Goal: Information Seeking & Learning: Learn about a topic

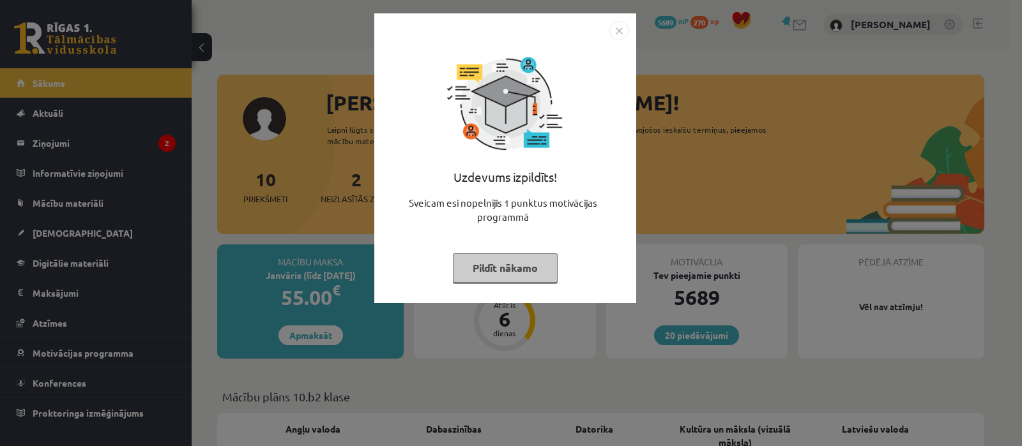
click at [520, 263] on button "Pildīt nākamo" at bounding box center [505, 268] width 105 height 29
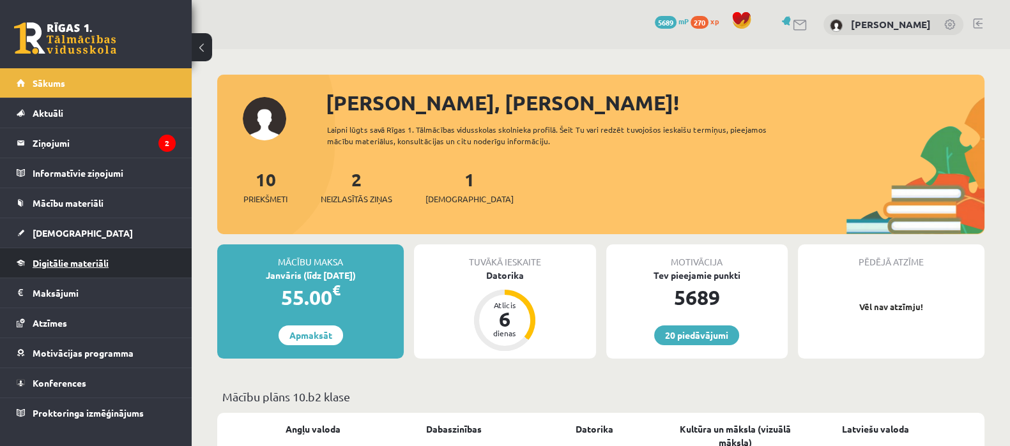
click at [67, 261] on span "Digitālie materiāli" at bounding box center [71, 262] width 76 height 11
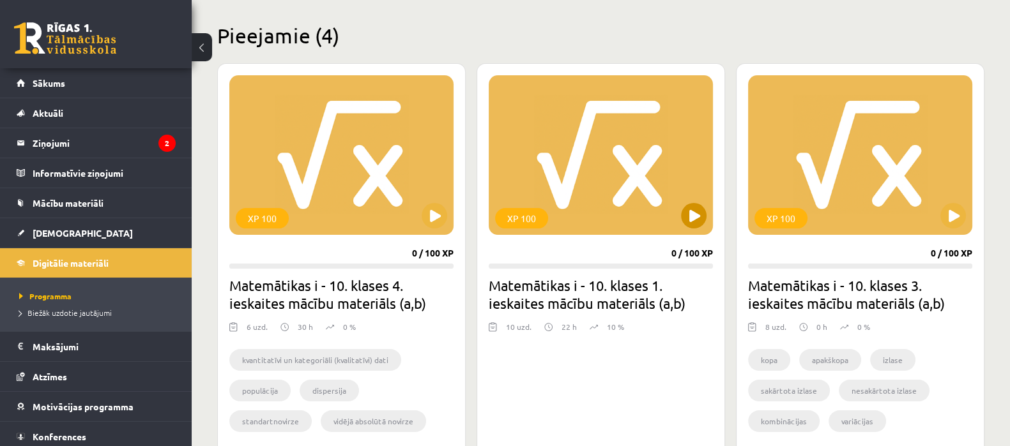
scroll to position [319, 0]
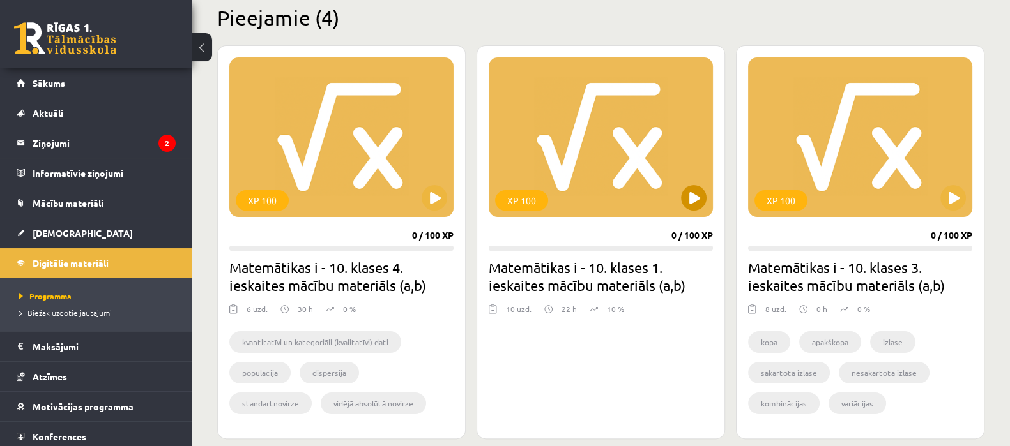
click at [607, 163] on div "XP 100" at bounding box center [601, 137] width 224 height 160
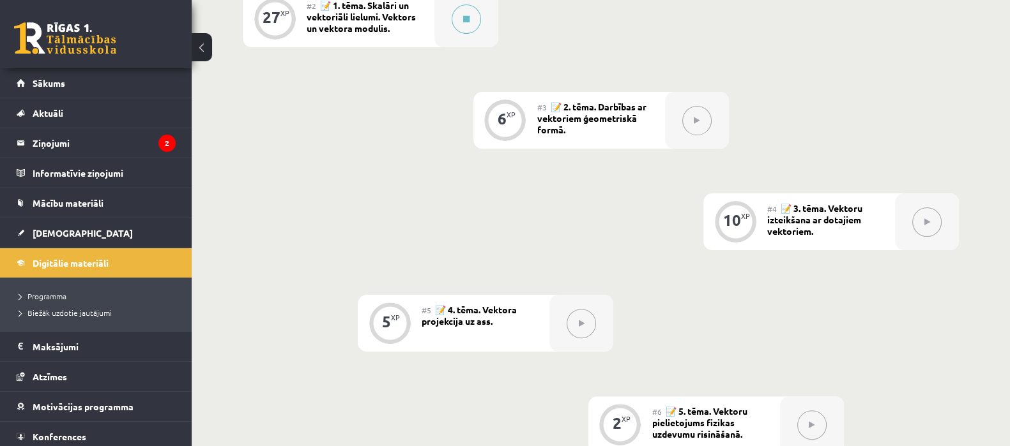
scroll to position [479, 0]
